Goal: Transaction & Acquisition: Purchase product/service

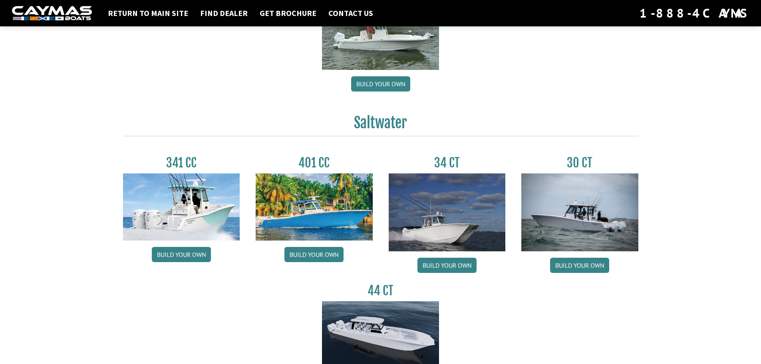
scroll to position [319, 0]
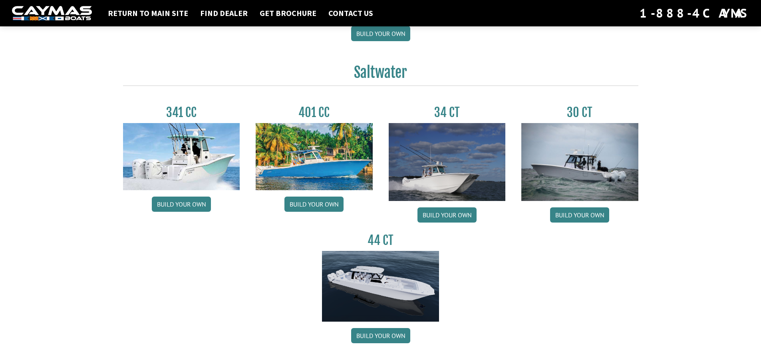
click at [458, 175] on img at bounding box center [446, 162] width 117 height 78
click at [453, 213] on link "Build your own" at bounding box center [446, 214] width 59 height 15
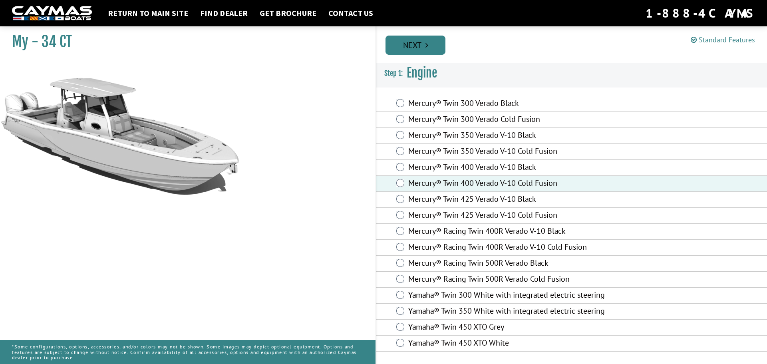
click at [429, 40] on link "Next" at bounding box center [415, 45] width 60 height 19
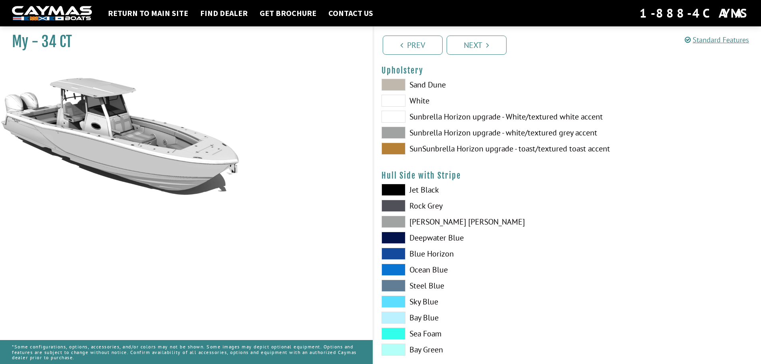
scroll to position [80, 0]
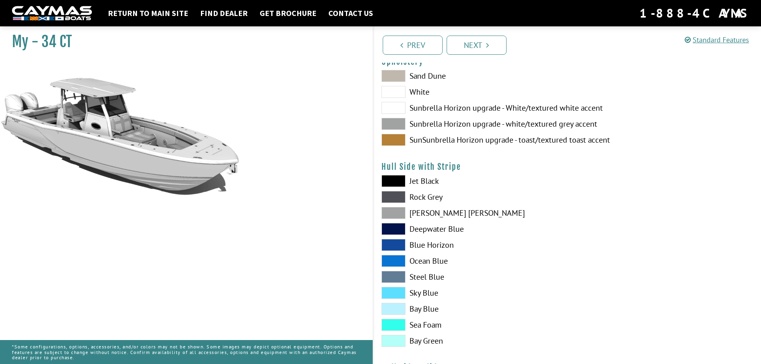
click at [386, 311] on span at bounding box center [393, 309] width 24 height 12
click at [396, 276] on span at bounding box center [393, 277] width 24 height 12
click at [396, 306] on span at bounding box center [393, 309] width 24 height 12
click at [397, 290] on span at bounding box center [393, 293] width 24 height 12
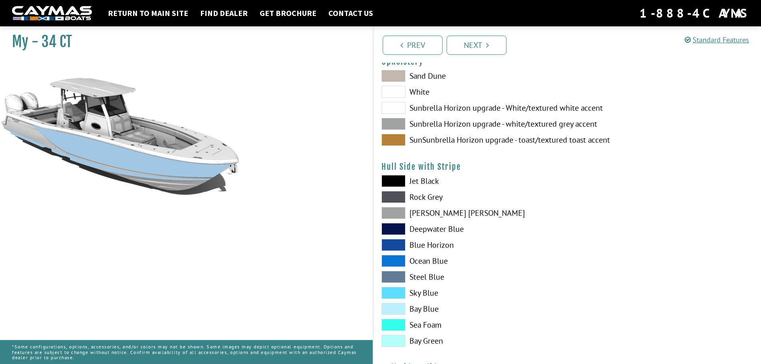
click at [401, 258] on span at bounding box center [393, 261] width 24 height 12
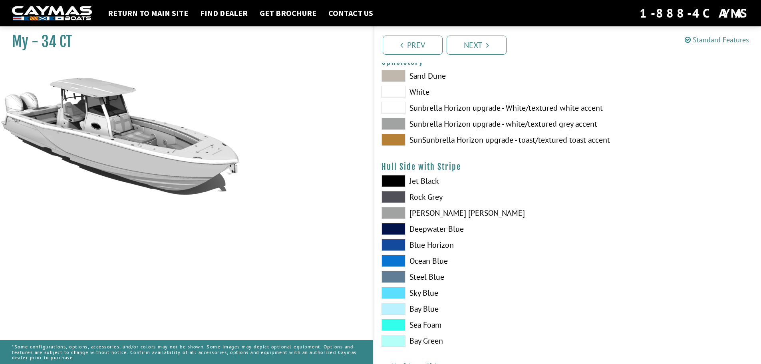
click at [396, 126] on span at bounding box center [393, 124] width 24 height 12
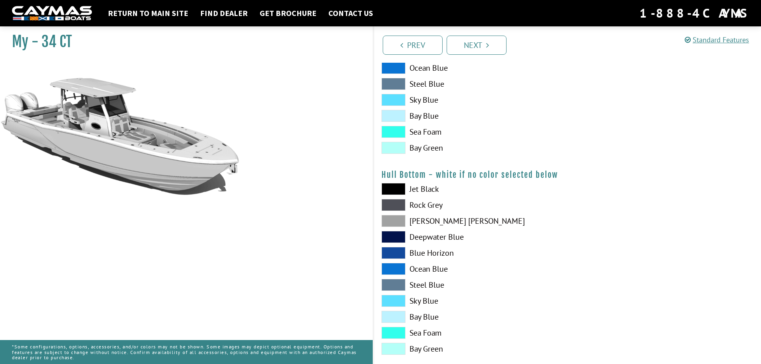
scroll to position [519, 0]
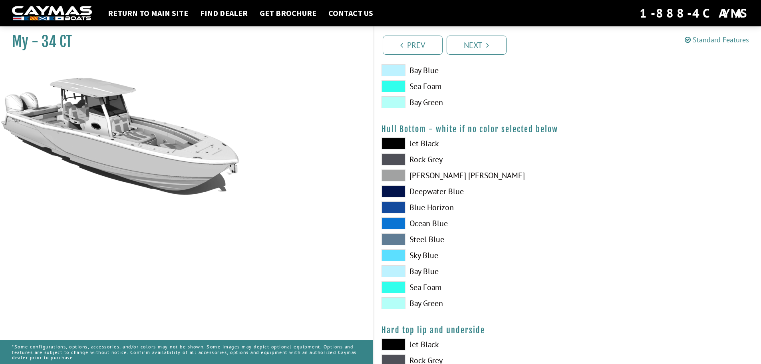
click at [398, 225] on span at bounding box center [393, 223] width 24 height 12
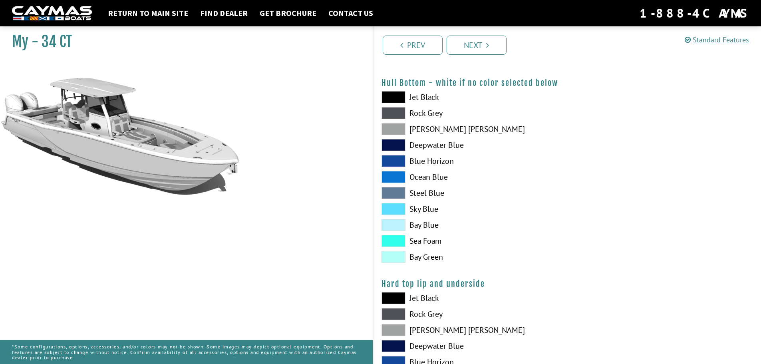
scroll to position [679, 0]
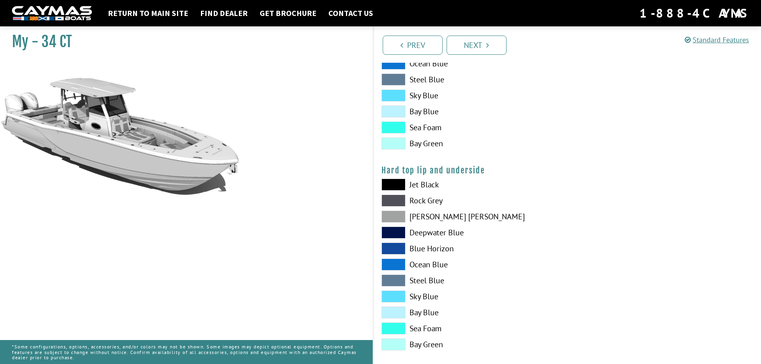
click at [392, 264] on span at bounding box center [393, 264] width 24 height 12
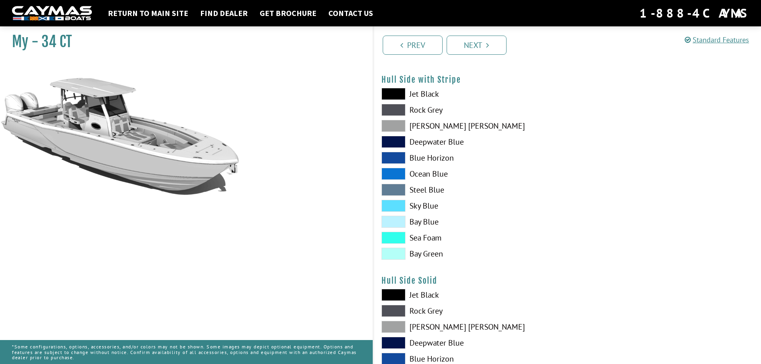
scroll to position [210, 0]
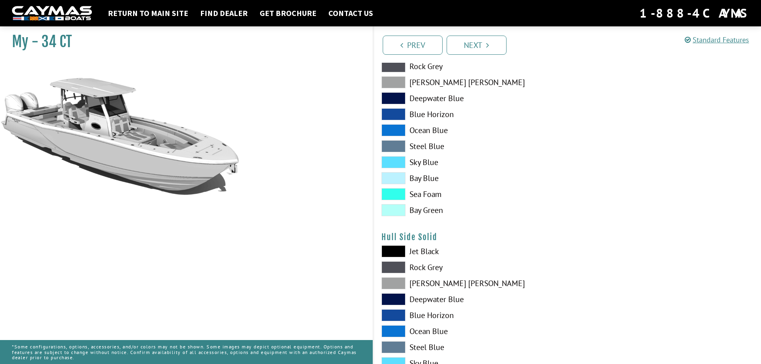
click at [385, 126] on span at bounding box center [393, 130] width 24 height 12
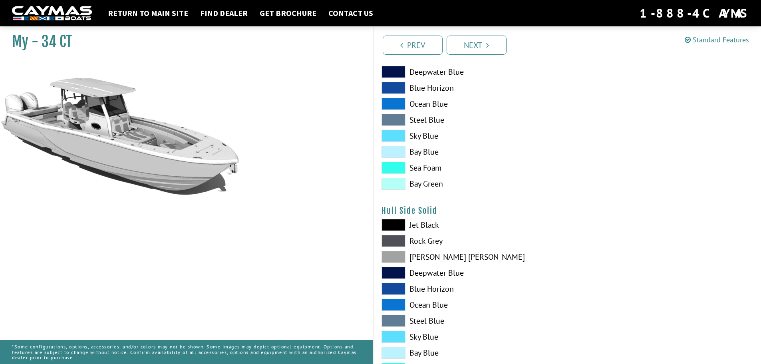
scroll to position [290, 0]
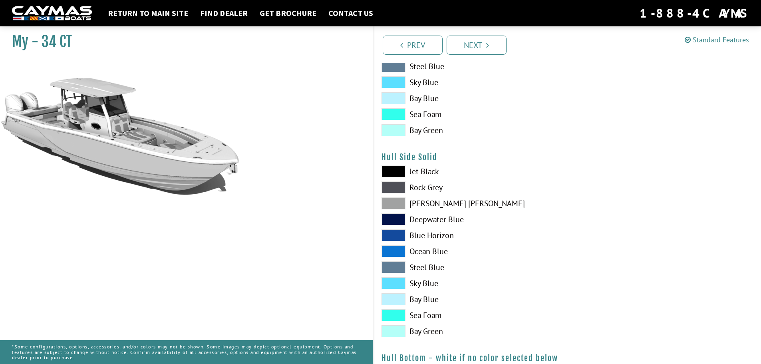
click at [397, 253] on span at bounding box center [393, 251] width 24 height 12
click at [495, 48] on link "Next" at bounding box center [476, 45] width 60 height 19
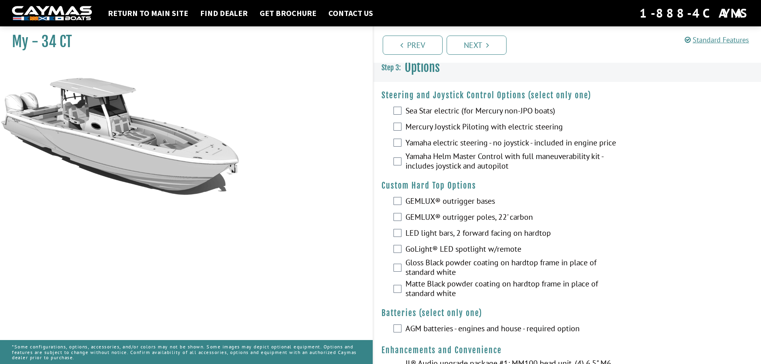
scroll to position [0, 0]
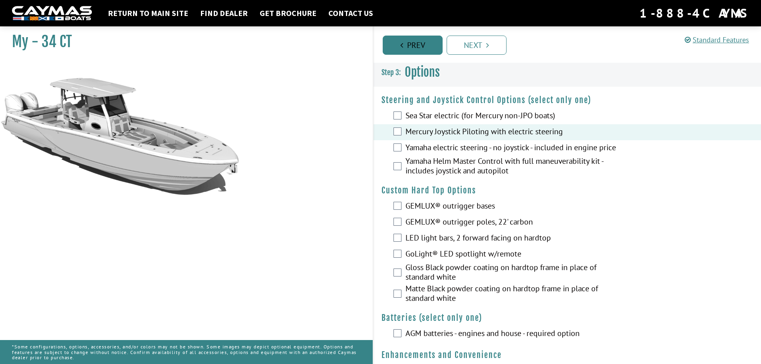
click at [416, 44] on link "Prev" at bounding box center [413, 45] width 60 height 19
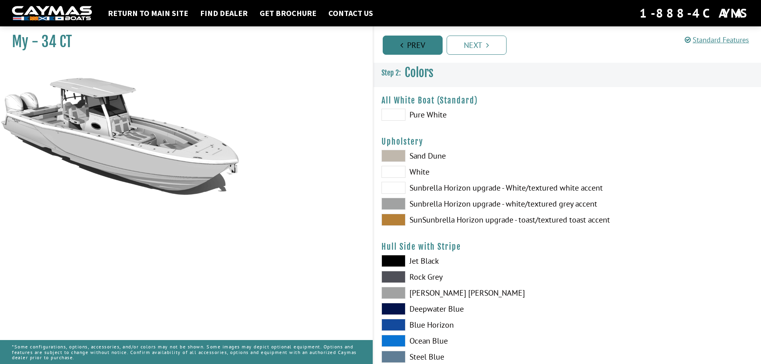
click at [416, 44] on link "Prev" at bounding box center [413, 45] width 60 height 19
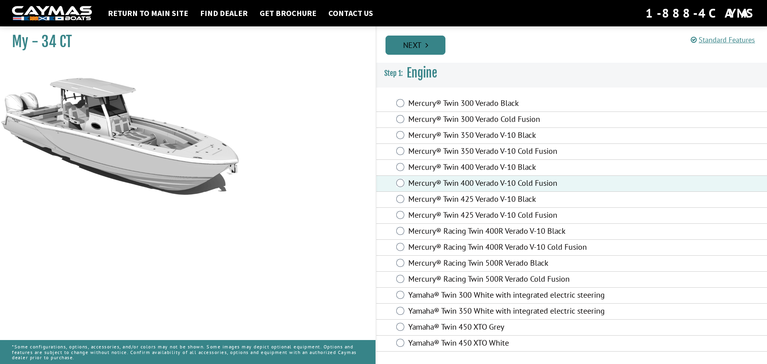
click at [438, 43] on link "Next" at bounding box center [415, 45] width 60 height 19
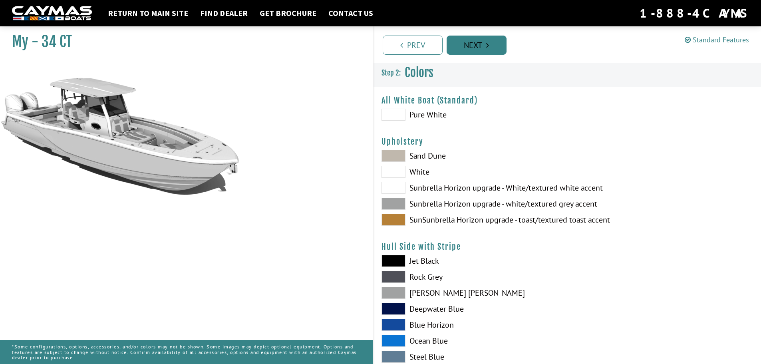
click at [489, 53] on link "Next" at bounding box center [476, 45] width 60 height 19
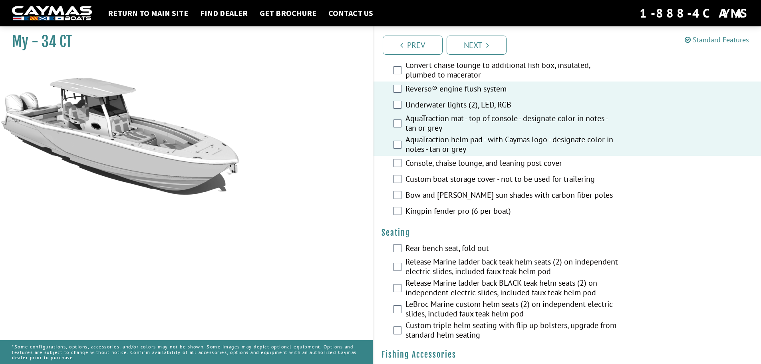
scroll to position [519, 0]
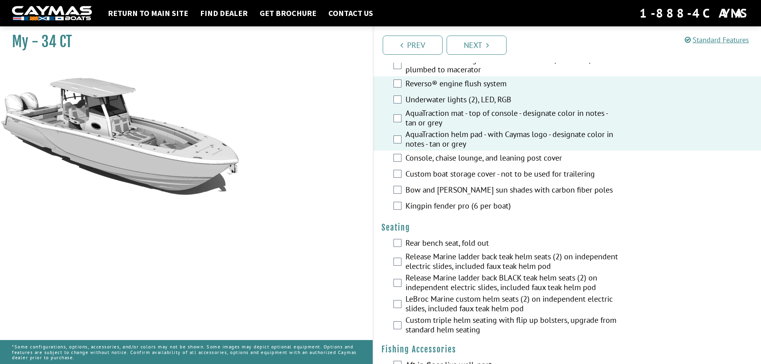
click at [402, 161] on div "Console, chaise lounge, and leaning post cover" at bounding box center [567, 159] width 388 height 16
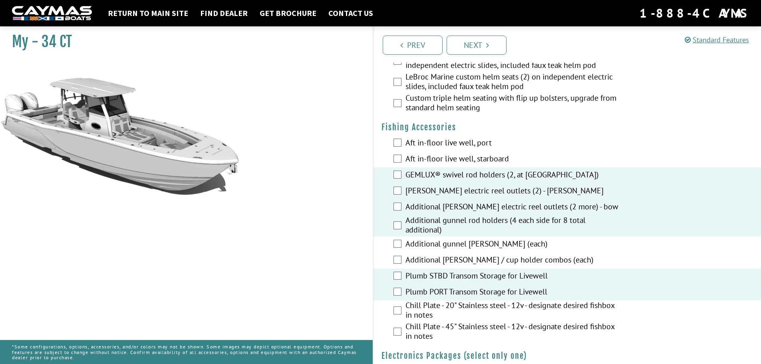
scroll to position [692, 0]
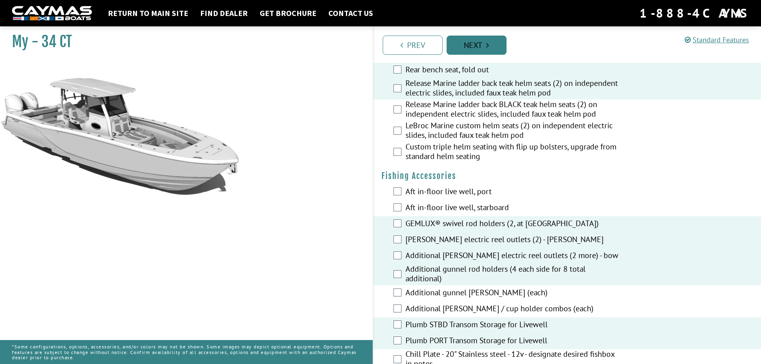
click at [469, 42] on link "Next" at bounding box center [476, 45] width 60 height 19
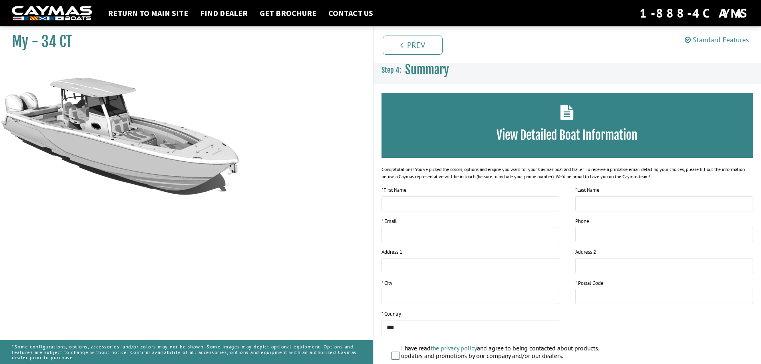
scroll to position [0, 0]
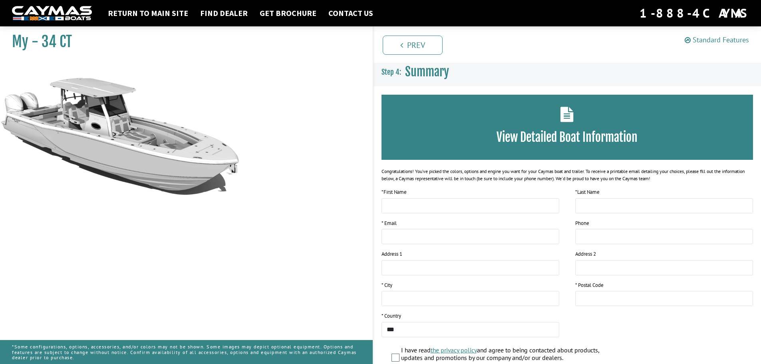
click at [716, 41] on link "Standard Features" at bounding box center [716, 39] width 64 height 9
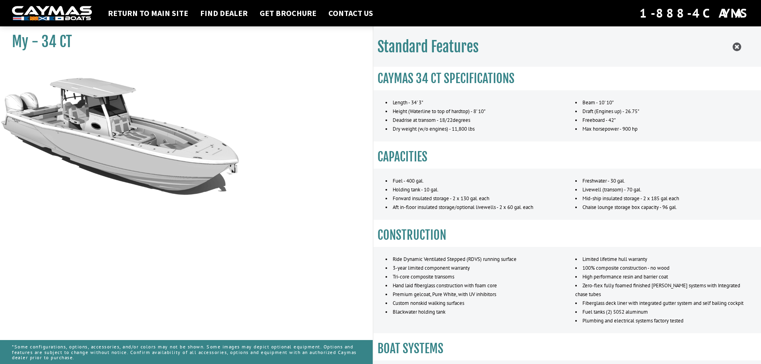
drag, startPoint x: 602, startPoint y: 195, endPoint x: 592, endPoint y: 180, distance: 18.2
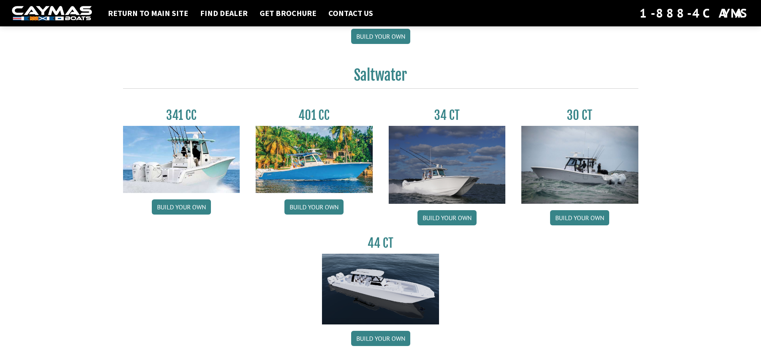
scroll to position [319, 0]
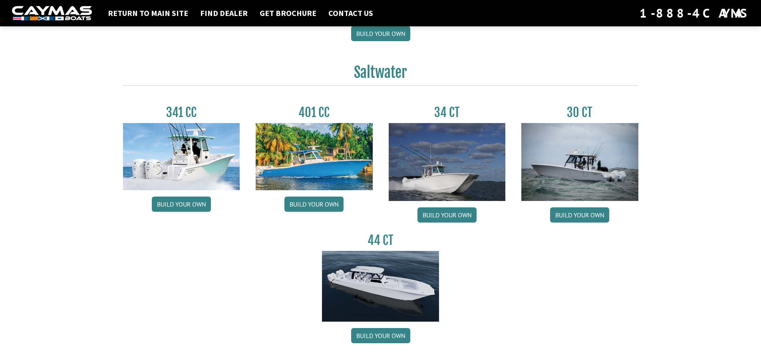
click at [430, 149] on img at bounding box center [446, 162] width 117 height 78
click at [435, 212] on link "Build your own" at bounding box center [446, 214] width 59 height 15
